Goal: Find specific page/section: Find specific page/section

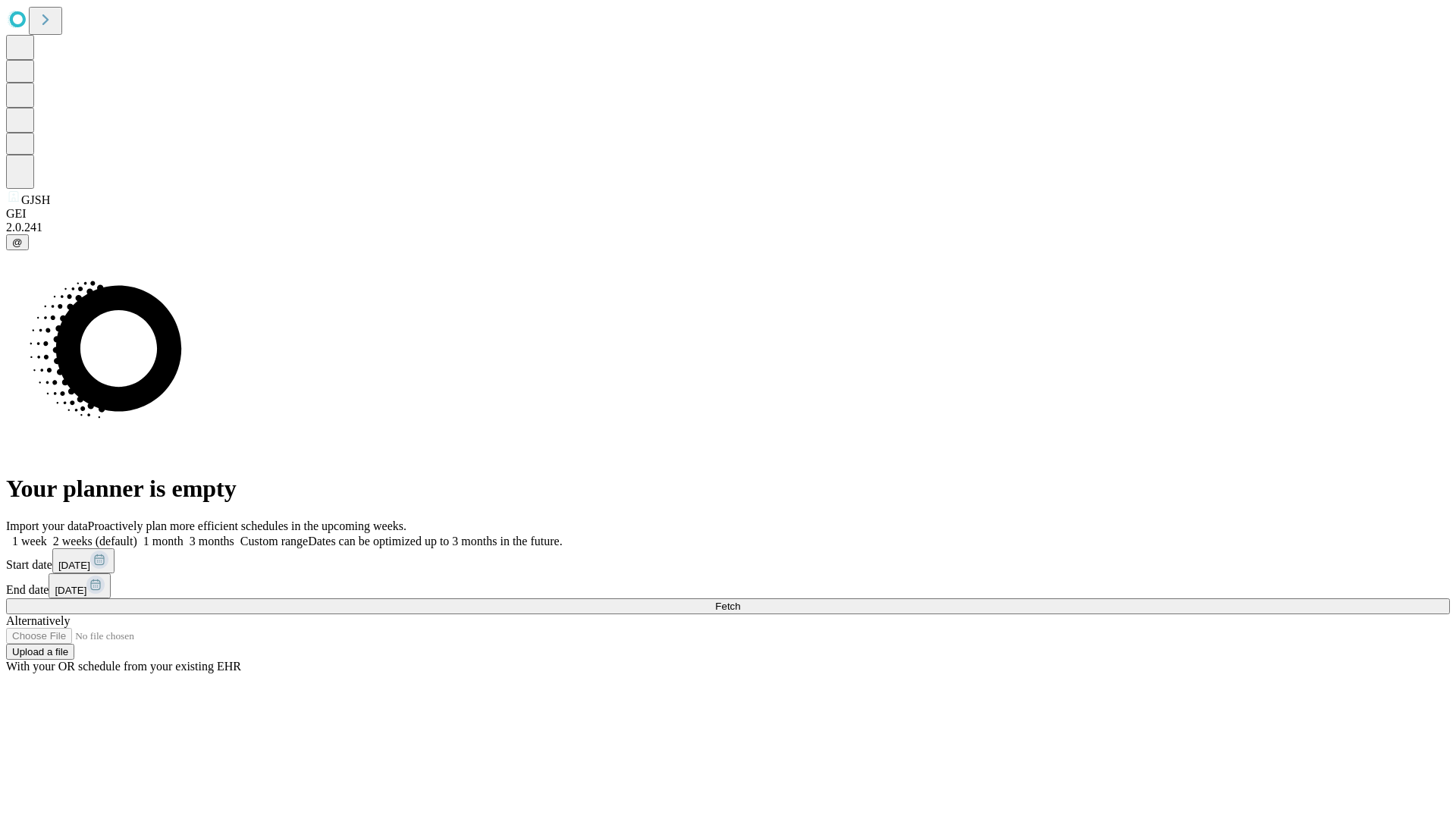
click at [740, 601] on span "Fetch" at bounding box center [727, 606] width 25 height 12
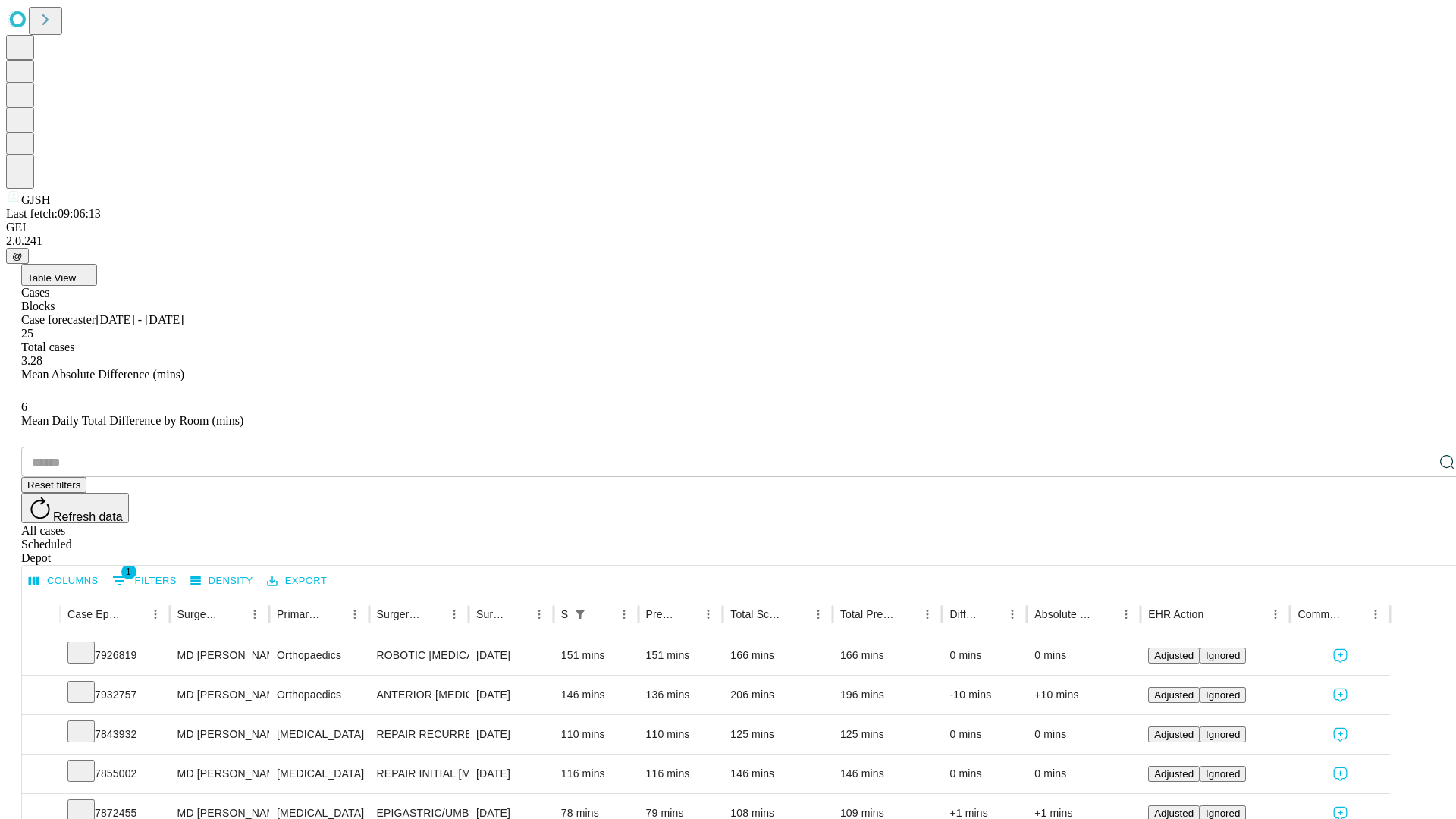
click at [76, 272] on span "Table View" at bounding box center [51, 278] width 49 height 12
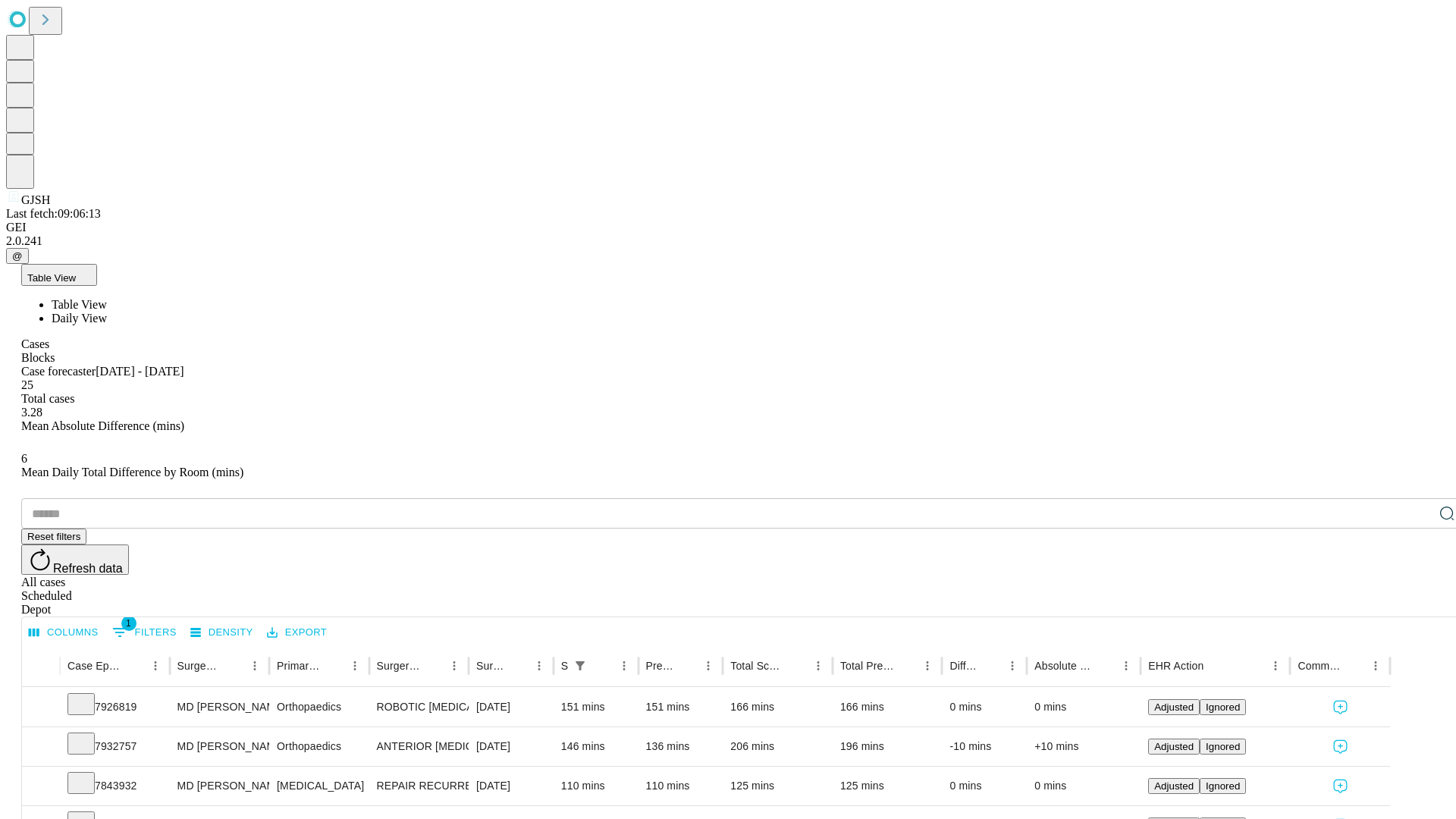
click at [107, 312] on span "Daily View" at bounding box center [78, 318] width 55 height 13
